Goal: Information Seeking & Learning: Learn about a topic

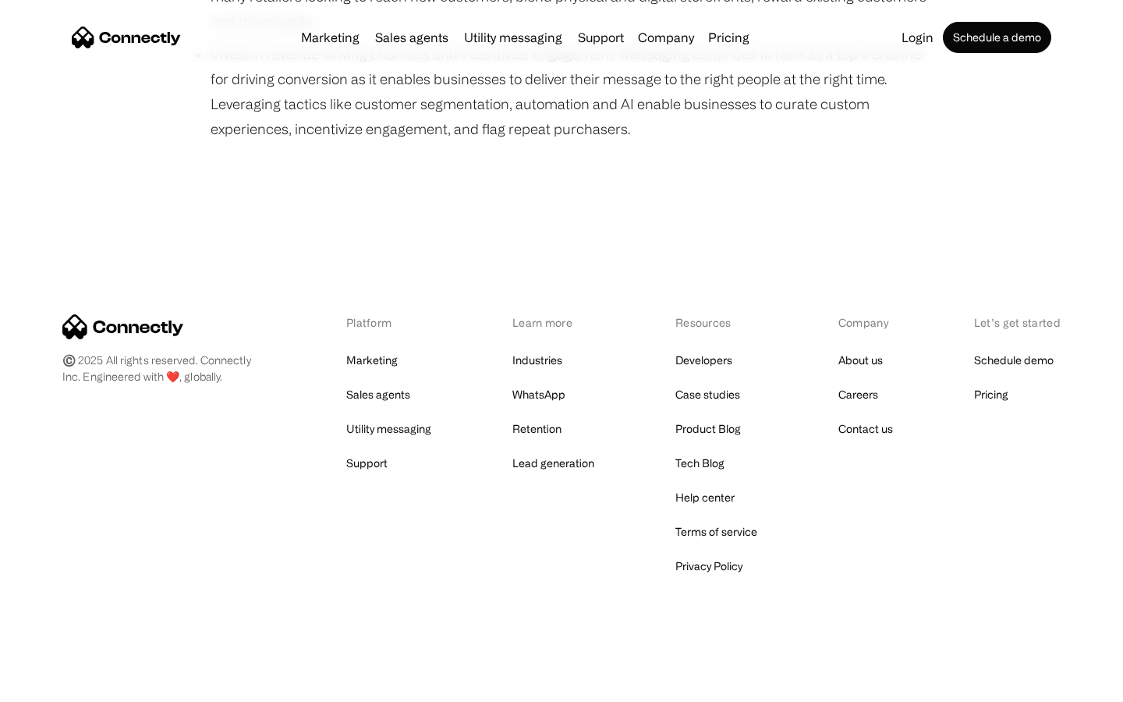
scroll to position [1074, 0]
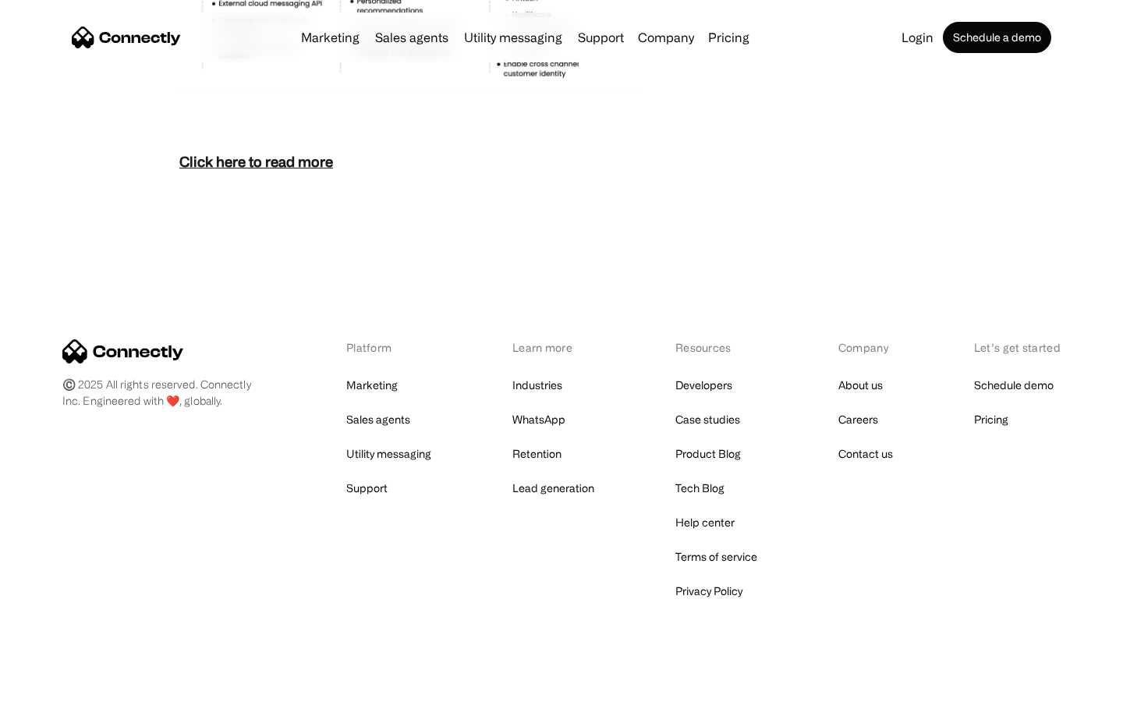
scroll to position [6762, 0]
